Goal: Check status: Check status

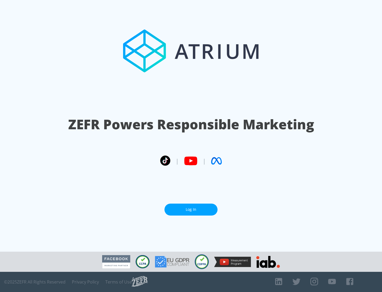
click at [191, 207] on link "Log In" at bounding box center [190, 209] width 53 height 12
